Goal: Task Accomplishment & Management: Manage account settings

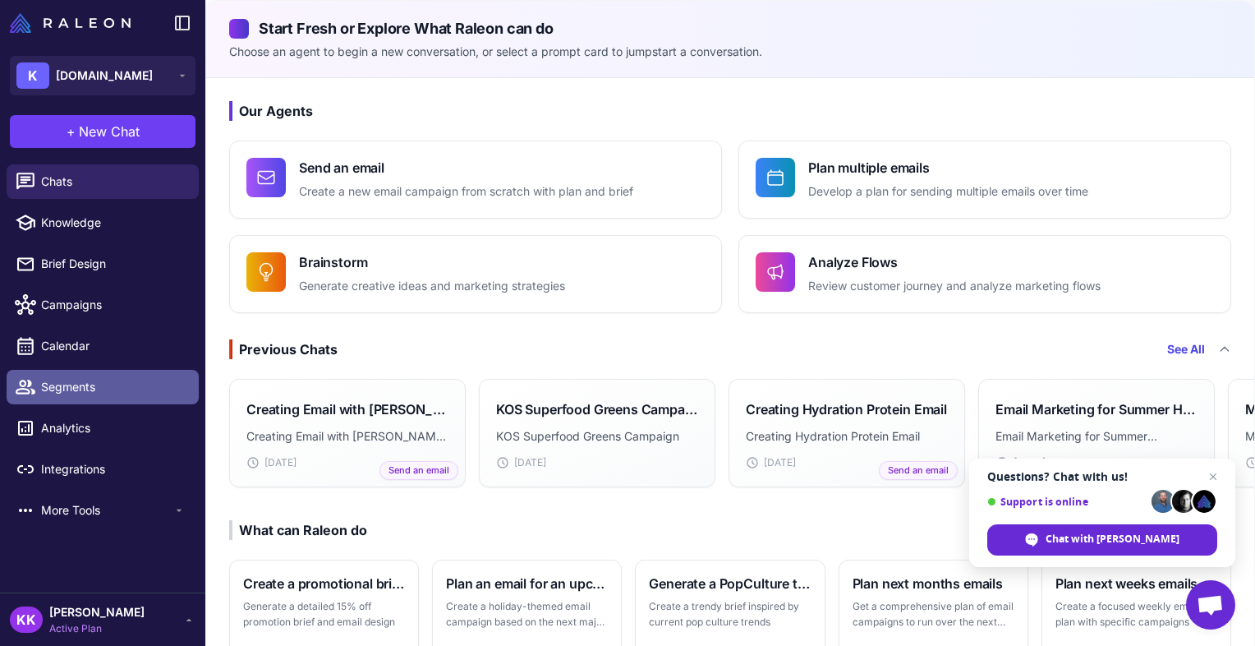
click at [106, 380] on span "Segments" at bounding box center [113, 387] width 145 height 18
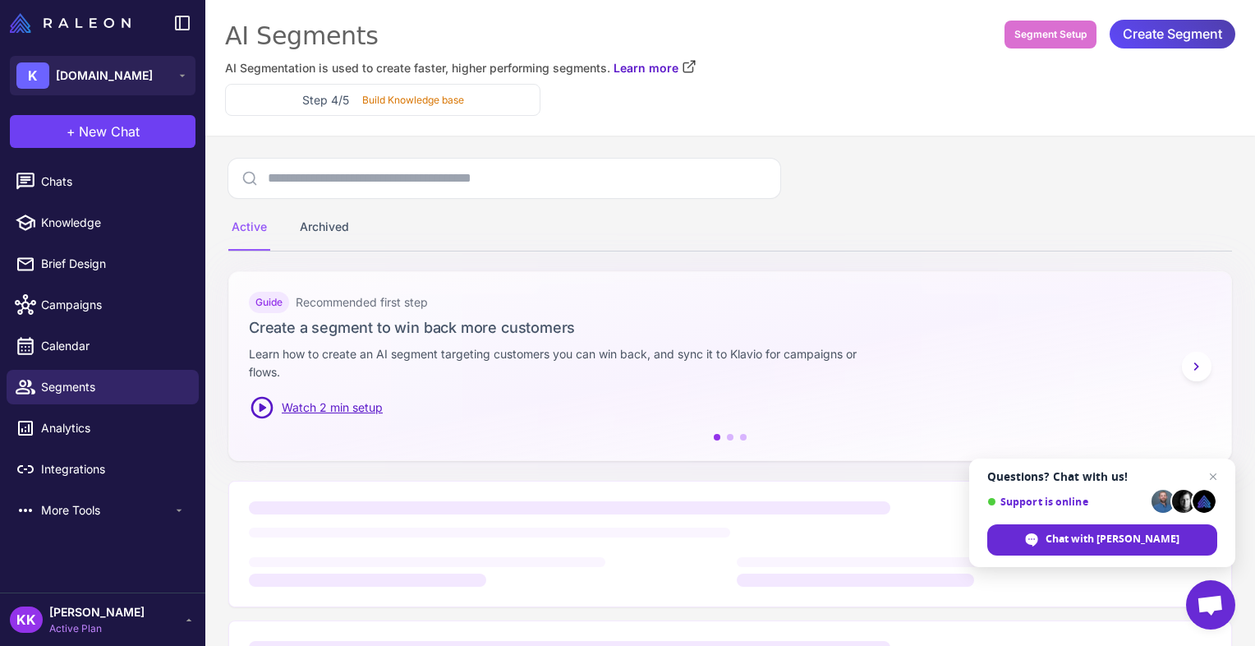
click at [120, 620] on div "[PERSON_NAME] KOS Active Plan" at bounding box center [103, 619] width 186 height 33
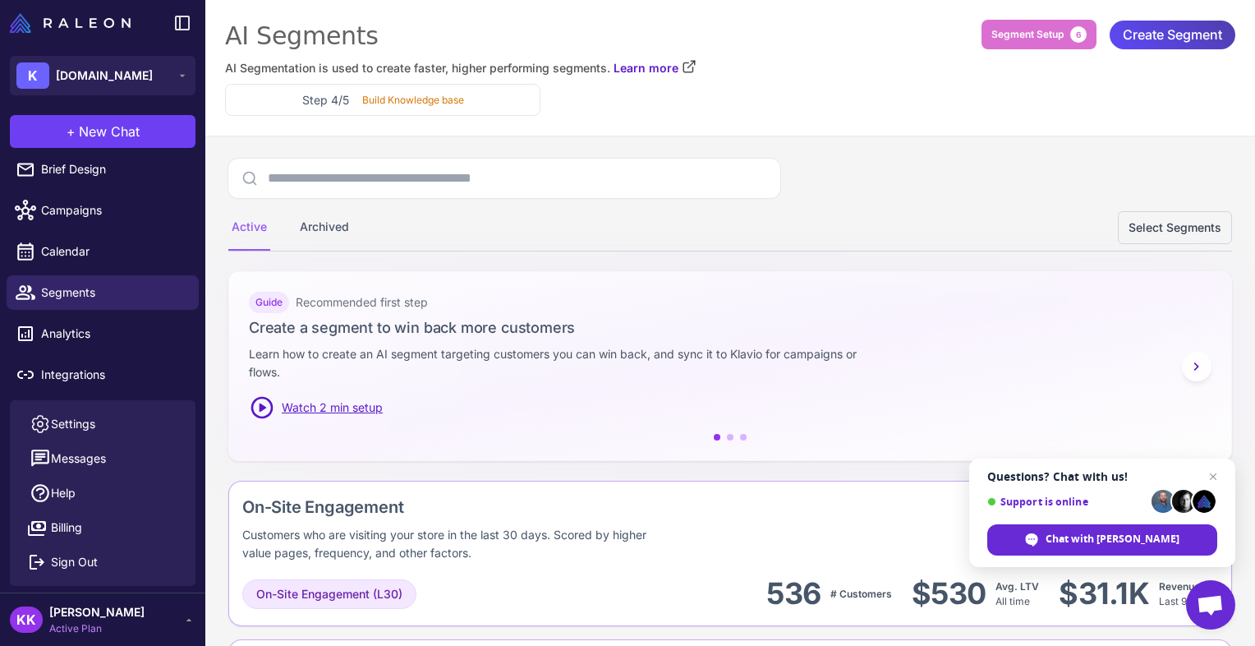
scroll to position [134, 0]
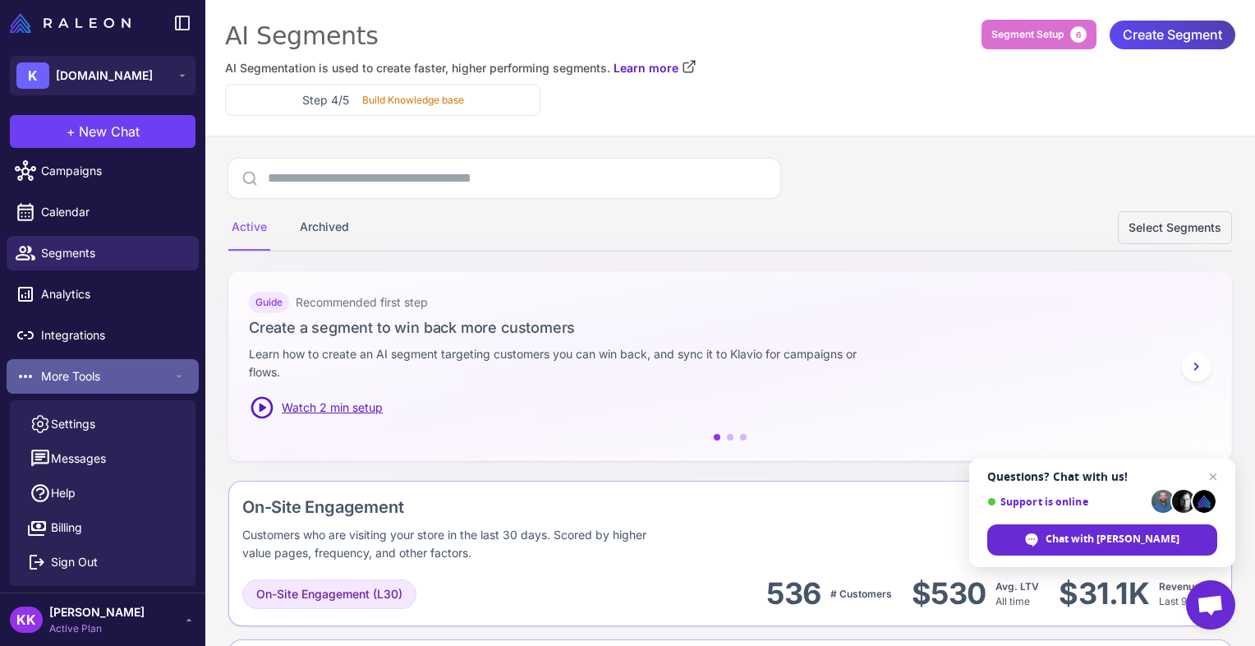
click at [112, 371] on span "More Tools" at bounding box center [106, 376] width 131 height 18
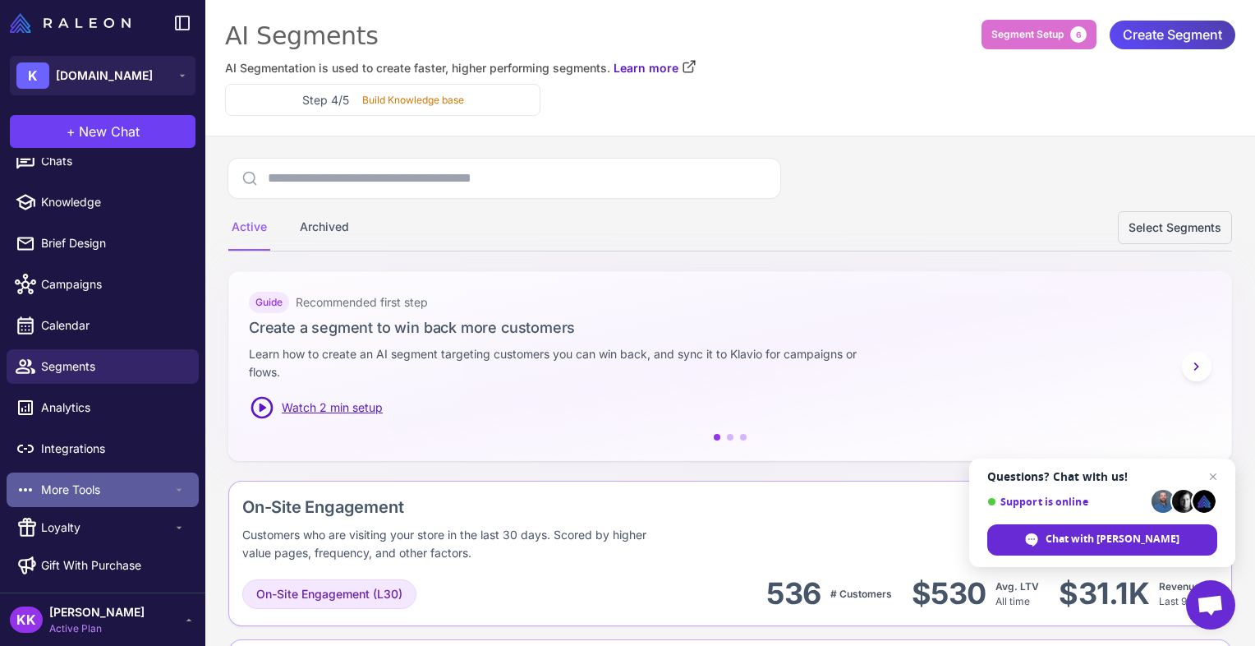
scroll to position [21, 0]
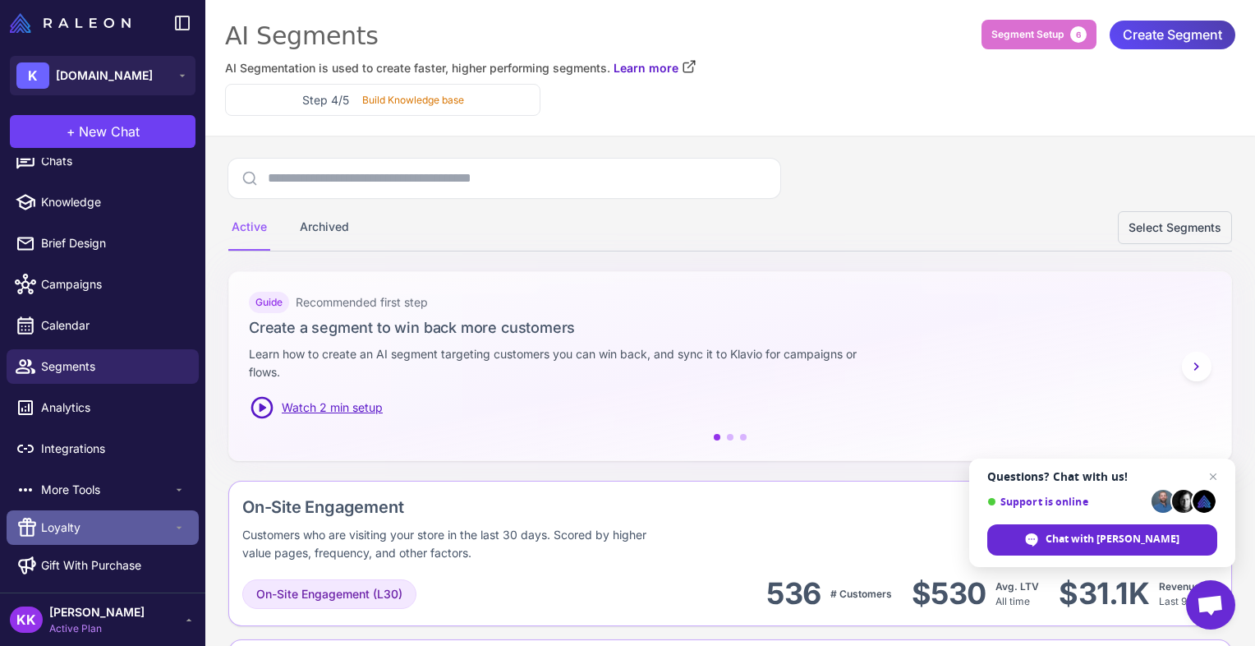
click at [100, 533] on span "Loyalty" at bounding box center [106, 527] width 131 height 18
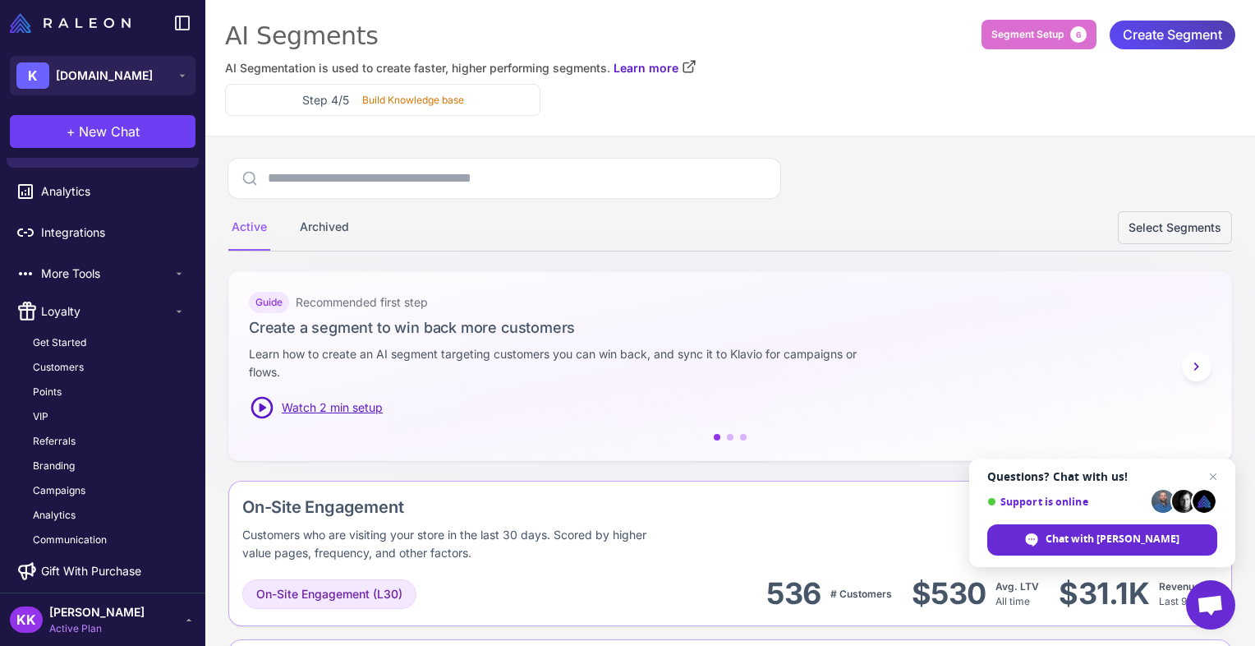
scroll to position [242, 0]
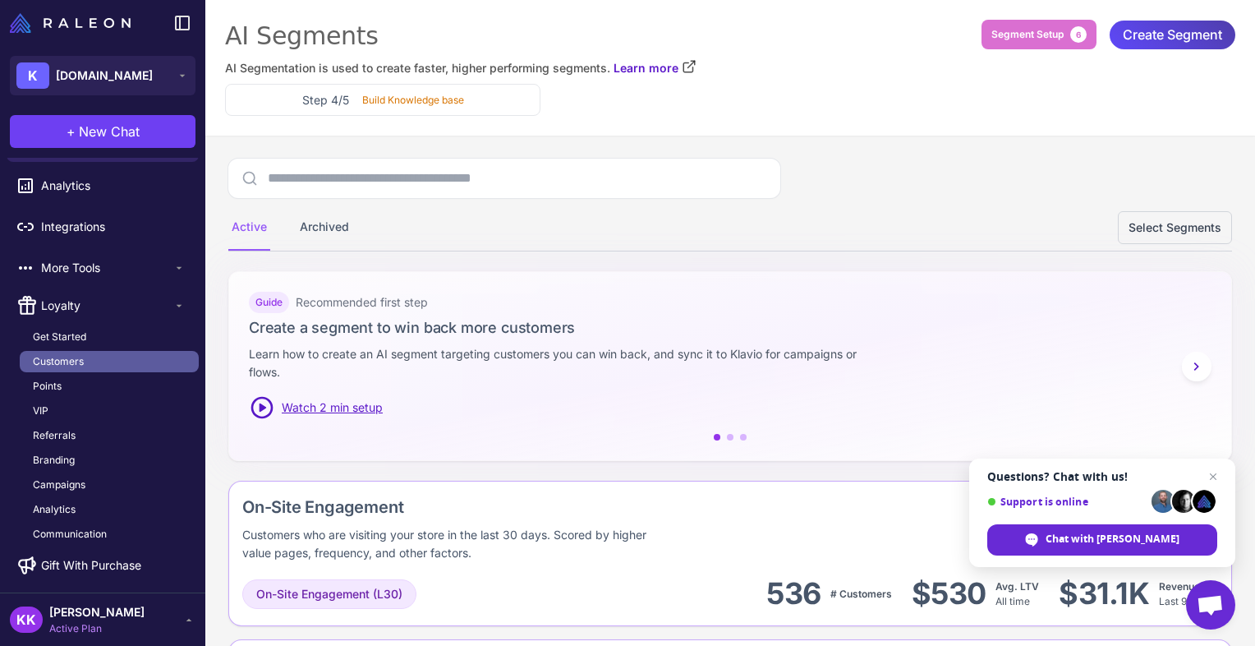
click at [125, 351] on link "Customers" at bounding box center [109, 361] width 179 height 21
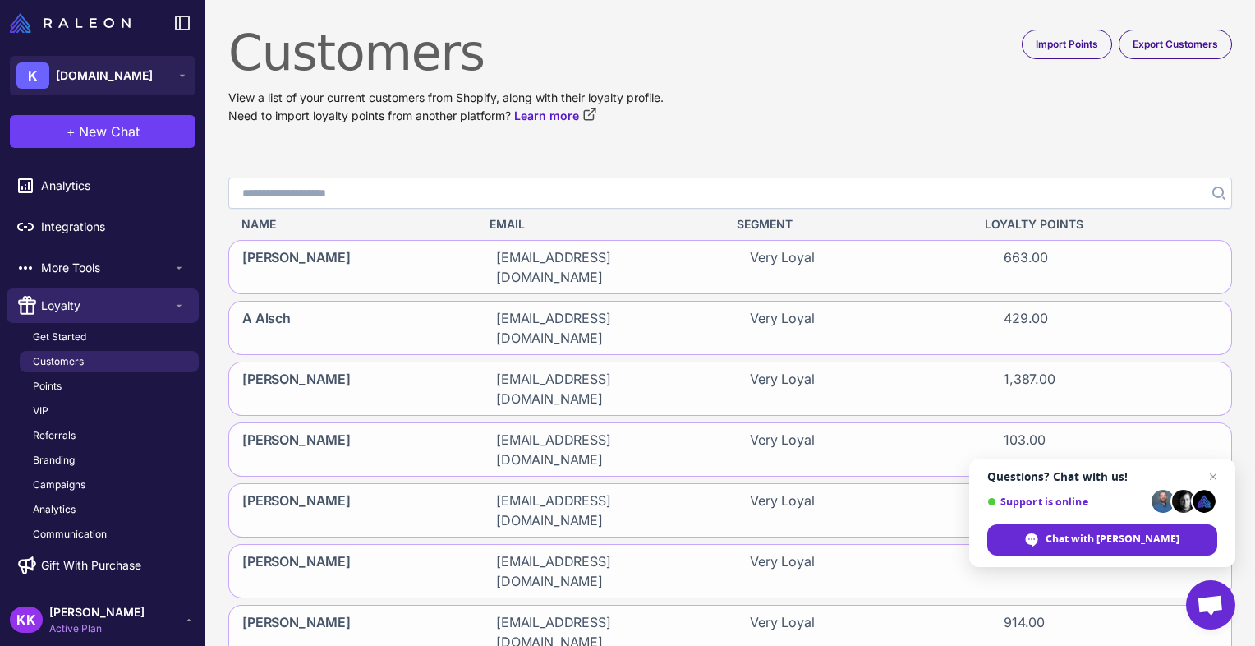
click at [315, 189] on input "Search" at bounding box center [730, 192] width 1004 height 31
paste input "**********"
type input "**********"
click button "Search" at bounding box center [1218, 192] width 30 height 31
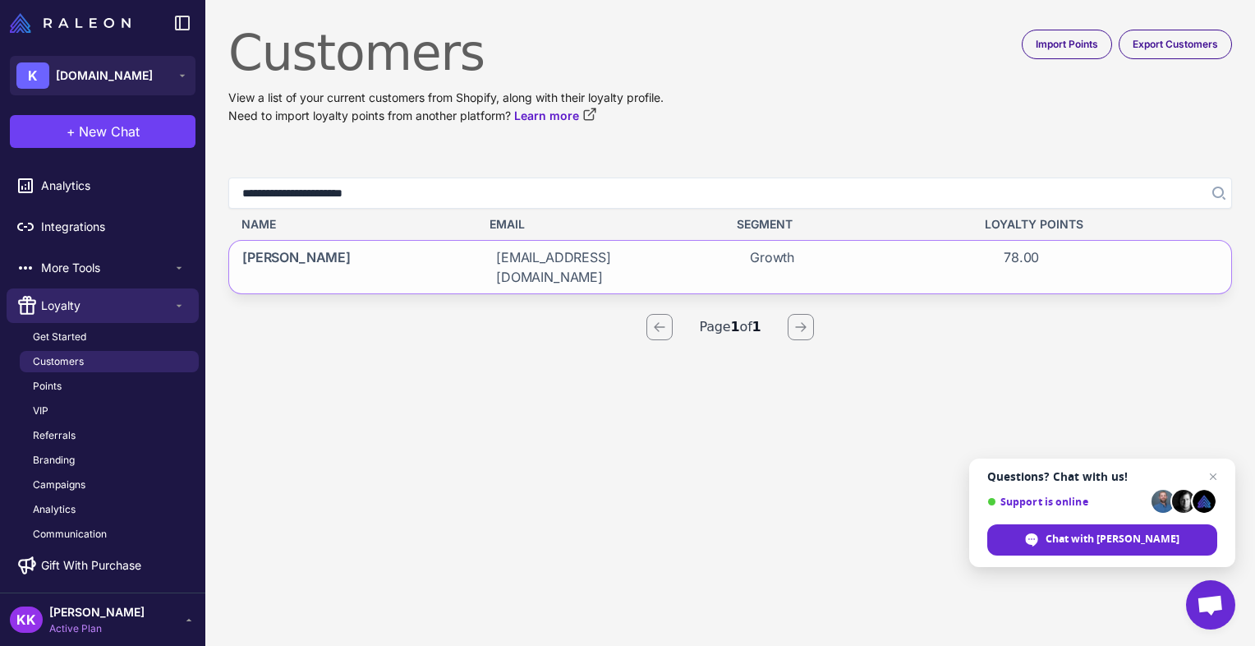
click at [471, 258] on div "[PERSON_NAME] [PERSON_NAME][EMAIL_ADDRESS][DOMAIN_NAME] Growth 78.00" at bounding box center [730, 267] width 1004 height 54
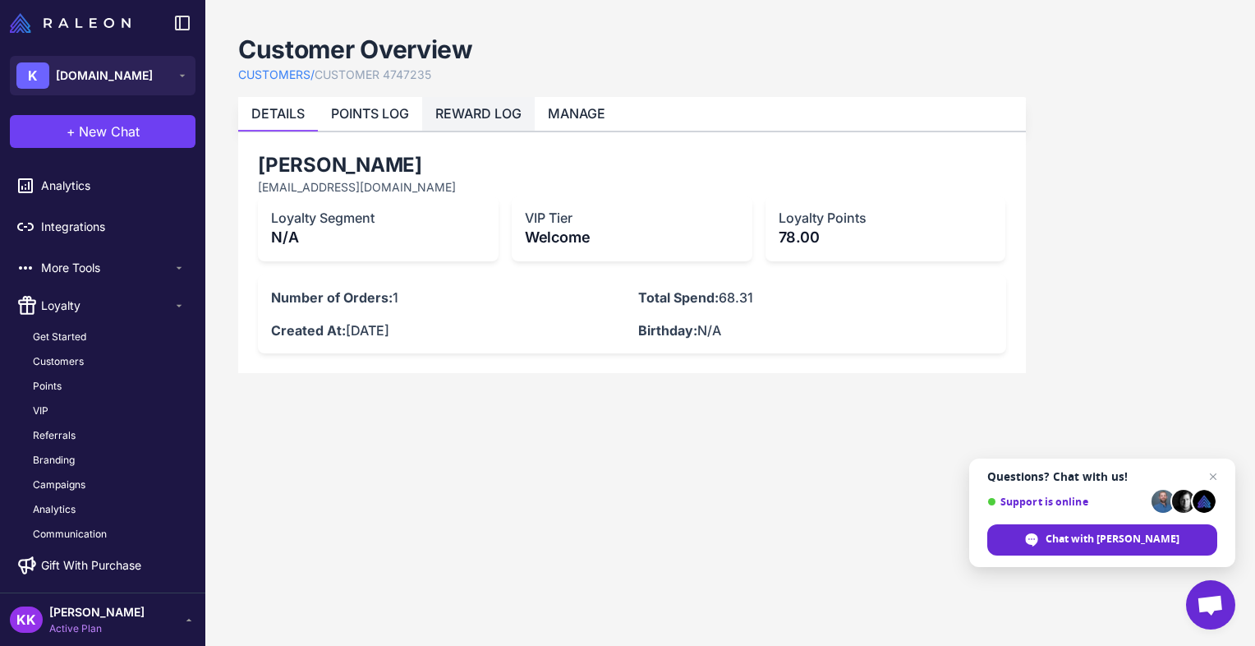
click at [486, 124] on li "REWARD LOG" at bounding box center [478, 114] width 113 height 34
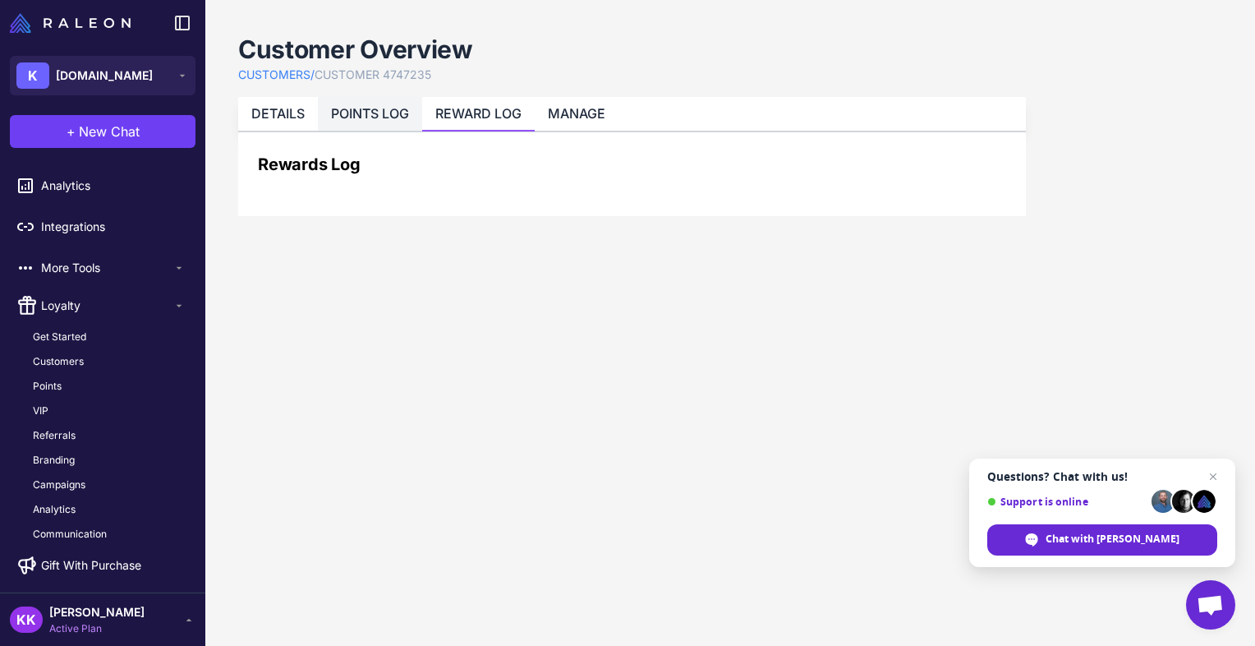
click at [381, 113] on link "POINTS LOG" at bounding box center [370, 113] width 78 height 16
